Goal: Information Seeking & Learning: Learn about a topic

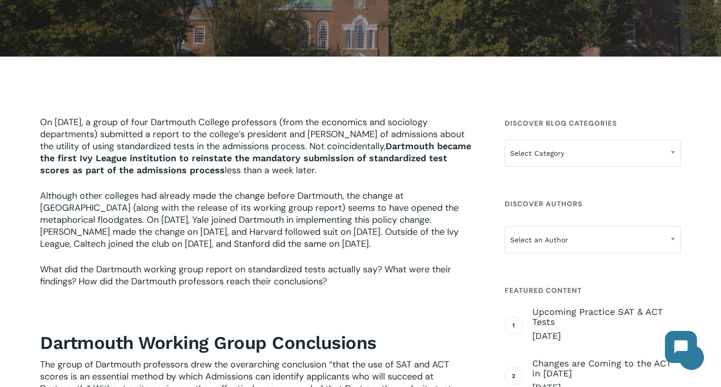
scroll to position [221, 0]
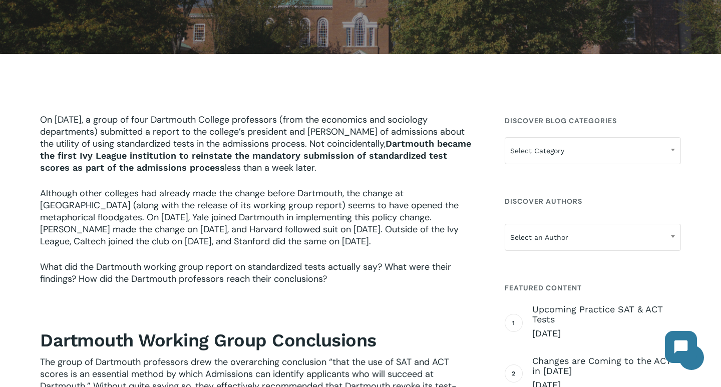
click at [90, 176] on p "On January 30th, 2024, a group of four Dartmouth College professors (from the e…" at bounding box center [259, 151] width 439 height 74
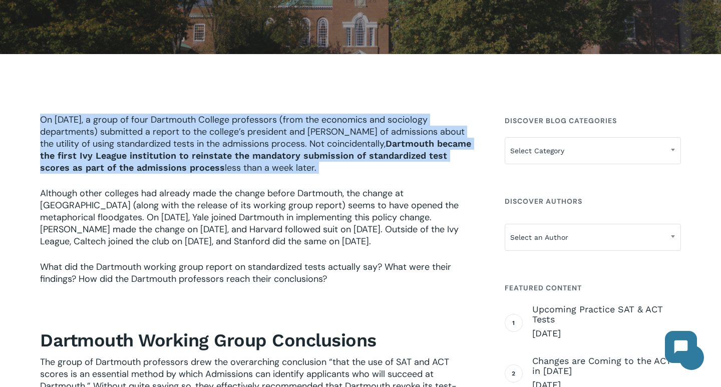
click at [90, 176] on p "On January 30th, 2024, a group of four Dartmouth College professors (from the e…" at bounding box center [259, 151] width 439 height 74
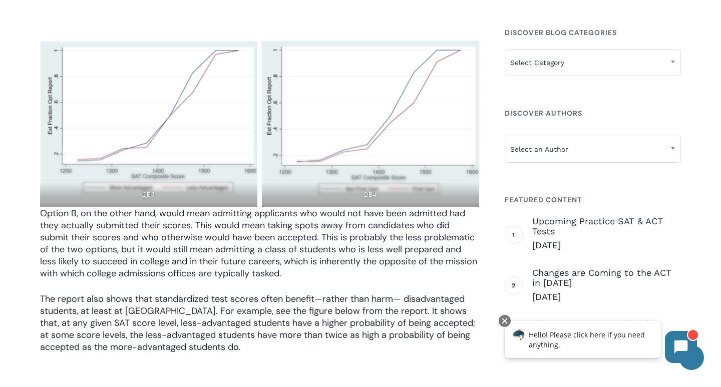
scroll to position [2740, 0]
click at [162, 102] on img at bounding box center [148, 120] width 217 height 160
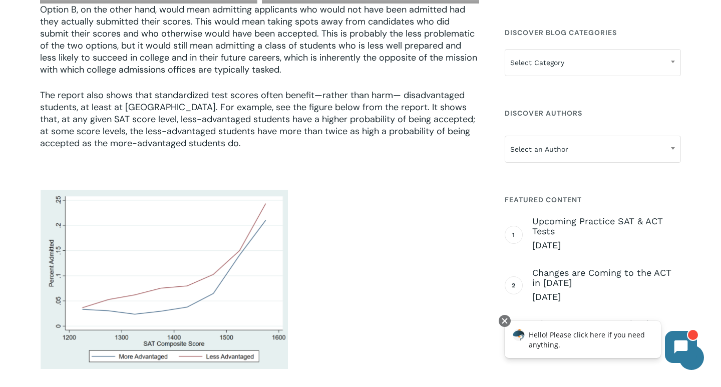
scroll to position [2948, 0]
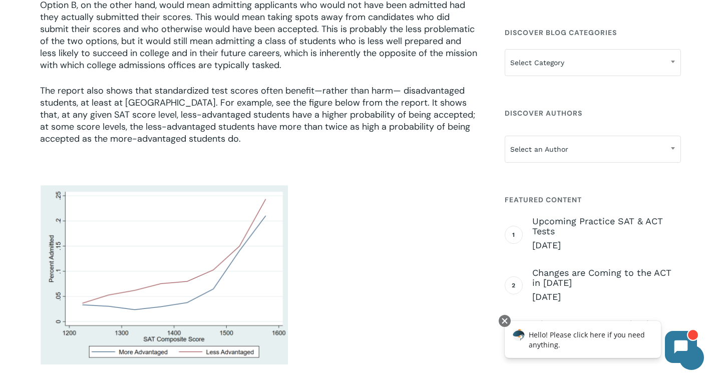
click at [107, 102] on p "The report also shows that standardized test scores often benefit—rather than h…" at bounding box center [259, 122] width 439 height 74
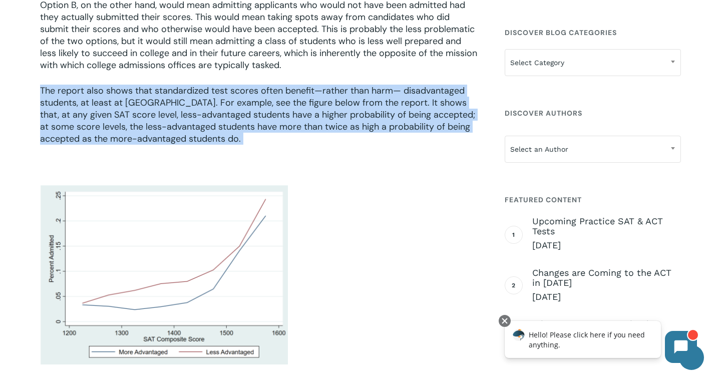
click at [107, 102] on p "The report also shows that standardized test scores often benefit—rather than h…" at bounding box center [259, 122] width 439 height 74
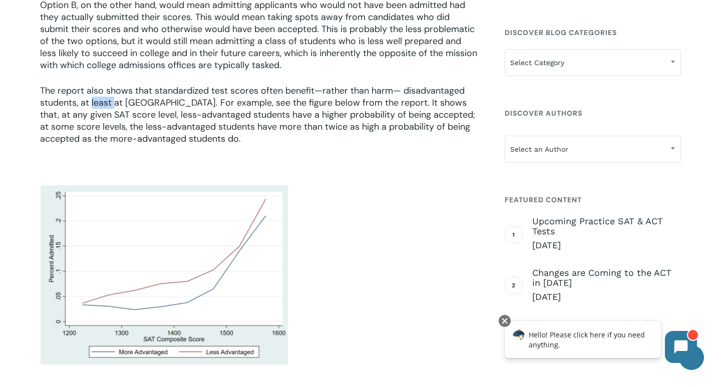
click at [107, 102] on p "The report also shows that standardized test scores often benefit—rather than h…" at bounding box center [259, 122] width 439 height 74
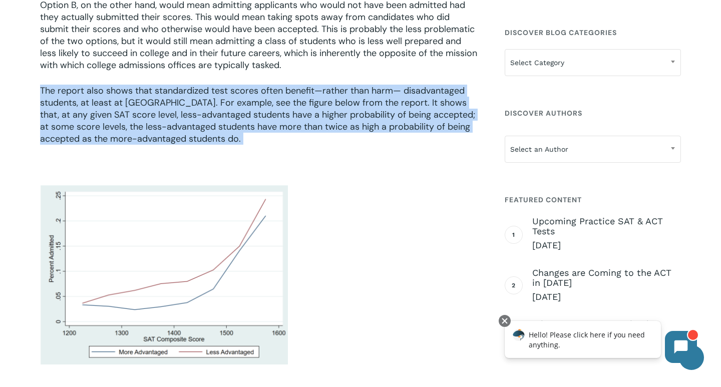
click at [107, 102] on p "The report also shows that standardized test scores often benefit—rather than h…" at bounding box center [259, 122] width 439 height 74
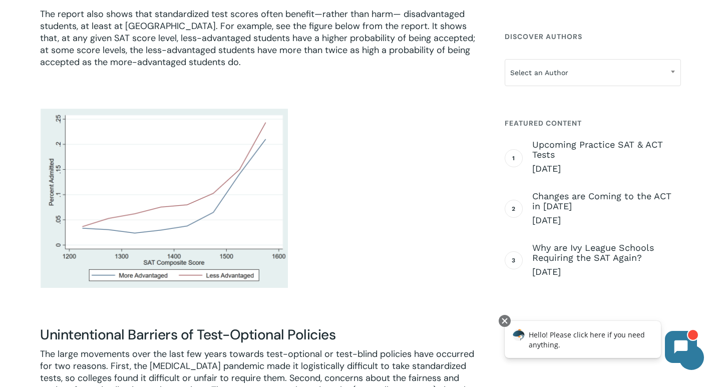
scroll to position [3025, 0]
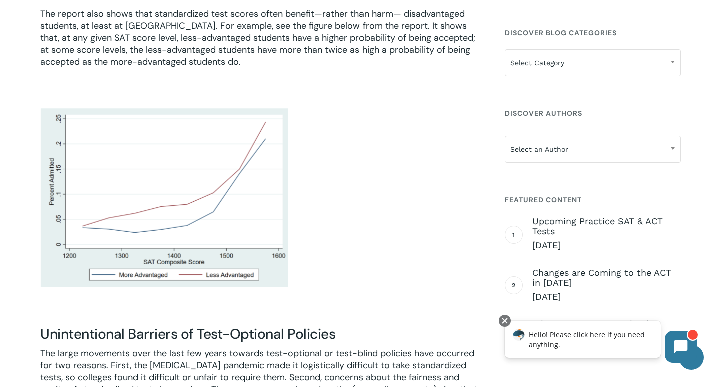
click at [179, 8] on p "The report also shows that standardized test scores often benefit—rather than h…" at bounding box center [259, 45] width 439 height 74
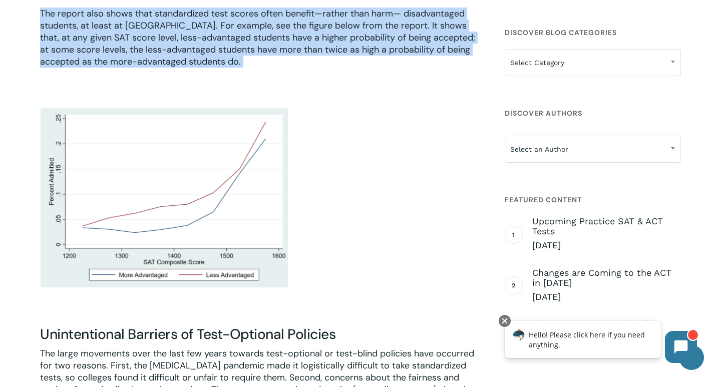
click at [179, 8] on p "The report also shows that standardized test scores often benefit—rather than h…" at bounding box center [259, 45] width 439 height 74
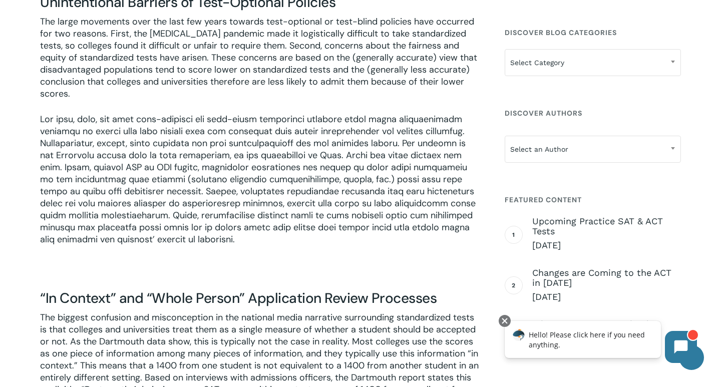
scroll to position [3358, 0]
click at [160, 101] on p "The large movements over the last few years towards test-optional or test-blind…" at bounding box center [259, 64] width 439 height 98
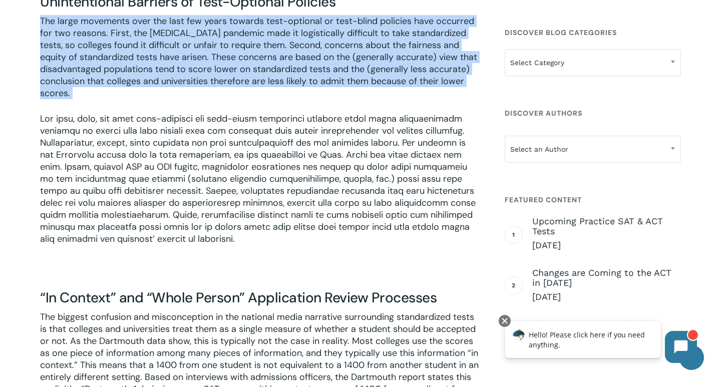
click at [160, 101] on p "The large movements over the last few years towards test-optional or test-blind…" at bounding box center [259, 64] width 439 height 98
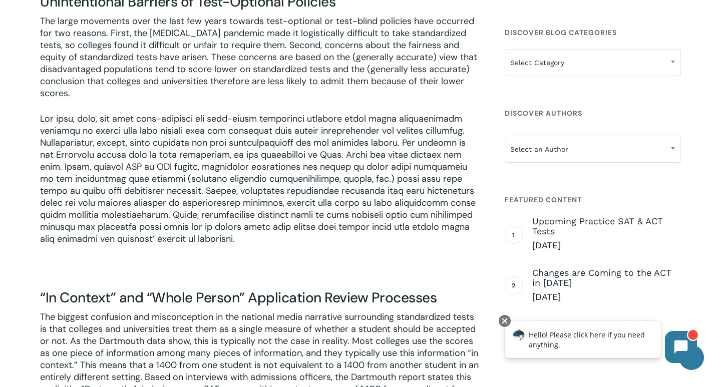
click at [160, 101] on p "The large movements over the last few years towards test-optional or test-blind…" at bounding box center [259, 64] width 439 height 98
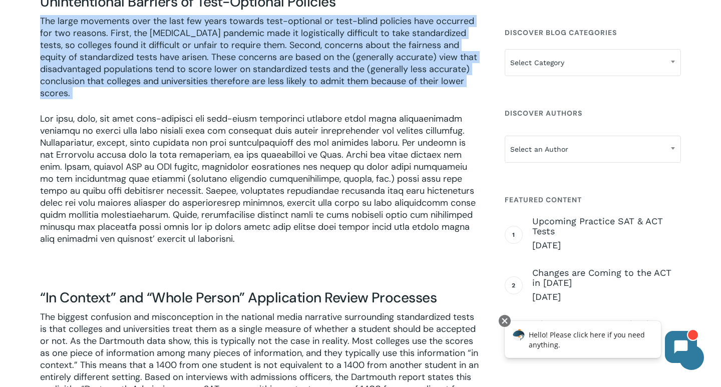
click at [160, 101] on p "The large movements over the last few years towards test-optional or test-blind…" at bounding box center [259, 64] width 439 height 98
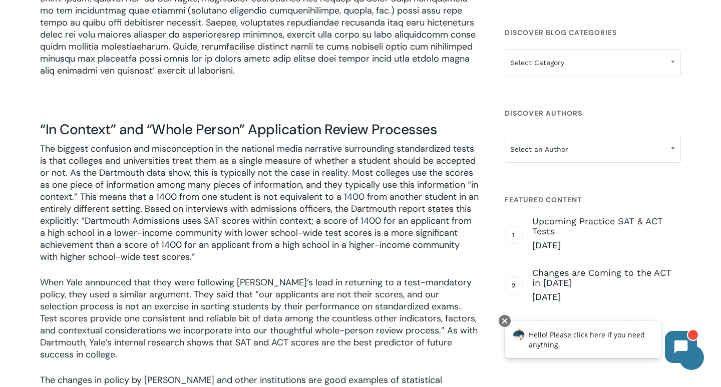
scroll to position [3565, 0]
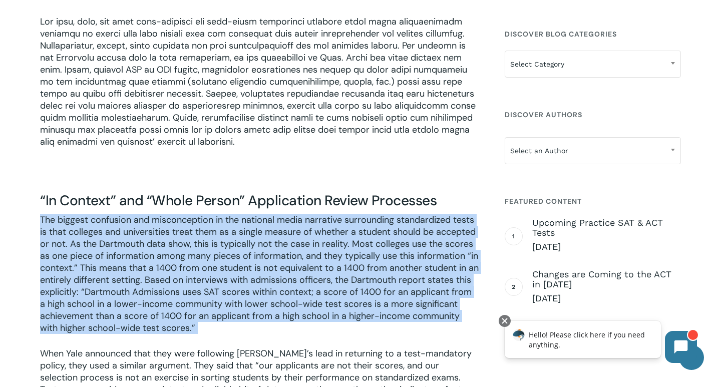
scroll to position [3456, 0]
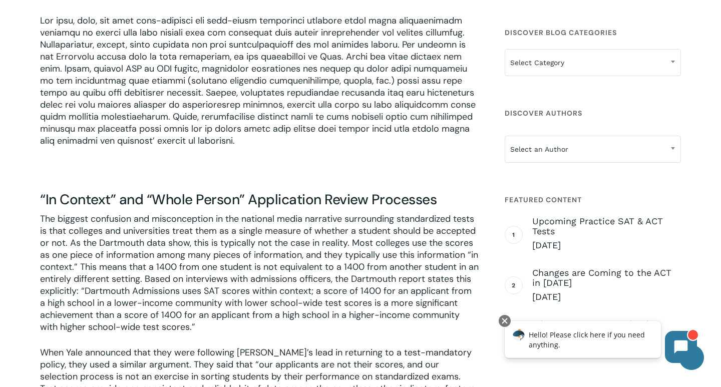
click at [160, 101] on p at bounding box center [259, 88] width 439 height 146
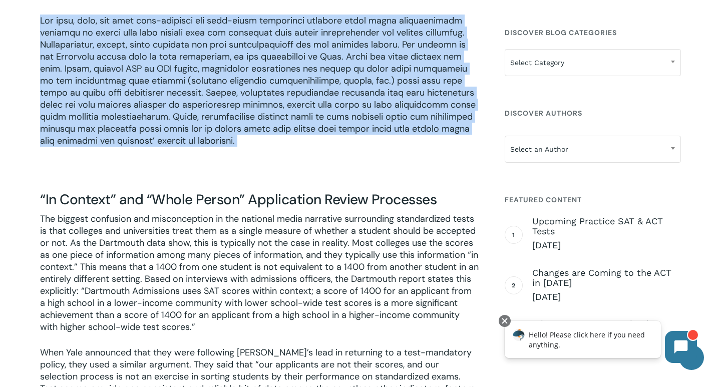
click at [160, 101] on p at bounding box center [259, 88] width 439 height 146
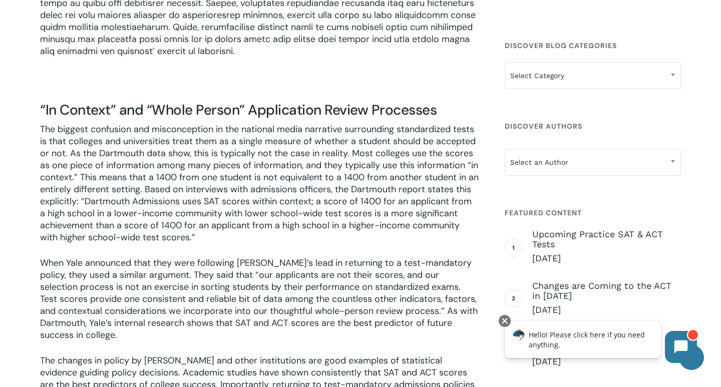
scroll to position [3559, 0]
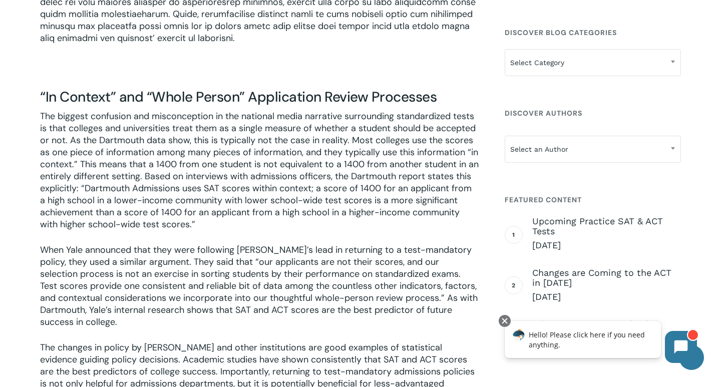
click at [125, 206] on p "The biggest confusion and misconception in the national media narrative surroun…" at bounding box center [259, 177] width 439 height 134
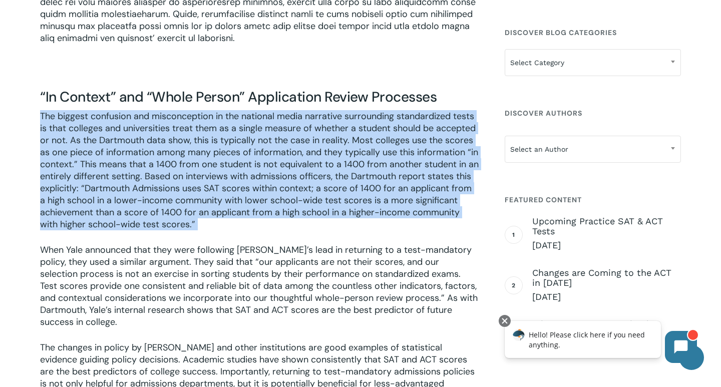
click at [125, 206] on p "The biggest confusion and misconception in the national media narrative surroun…" at bounding box center [259, 177] width 439 height 134
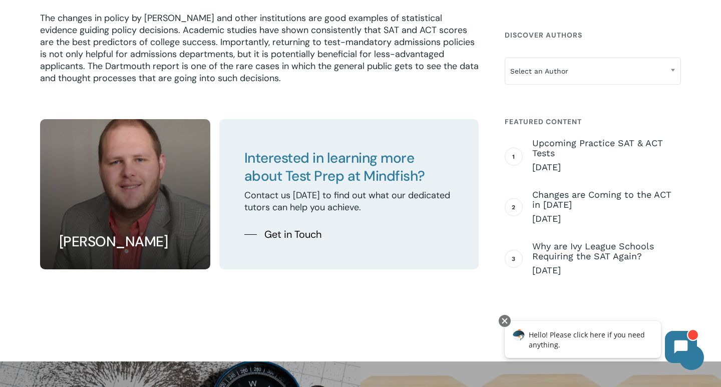
scroll to position [3904, 0]
